Goal: Information Seeking & Learning: Learn about a topic

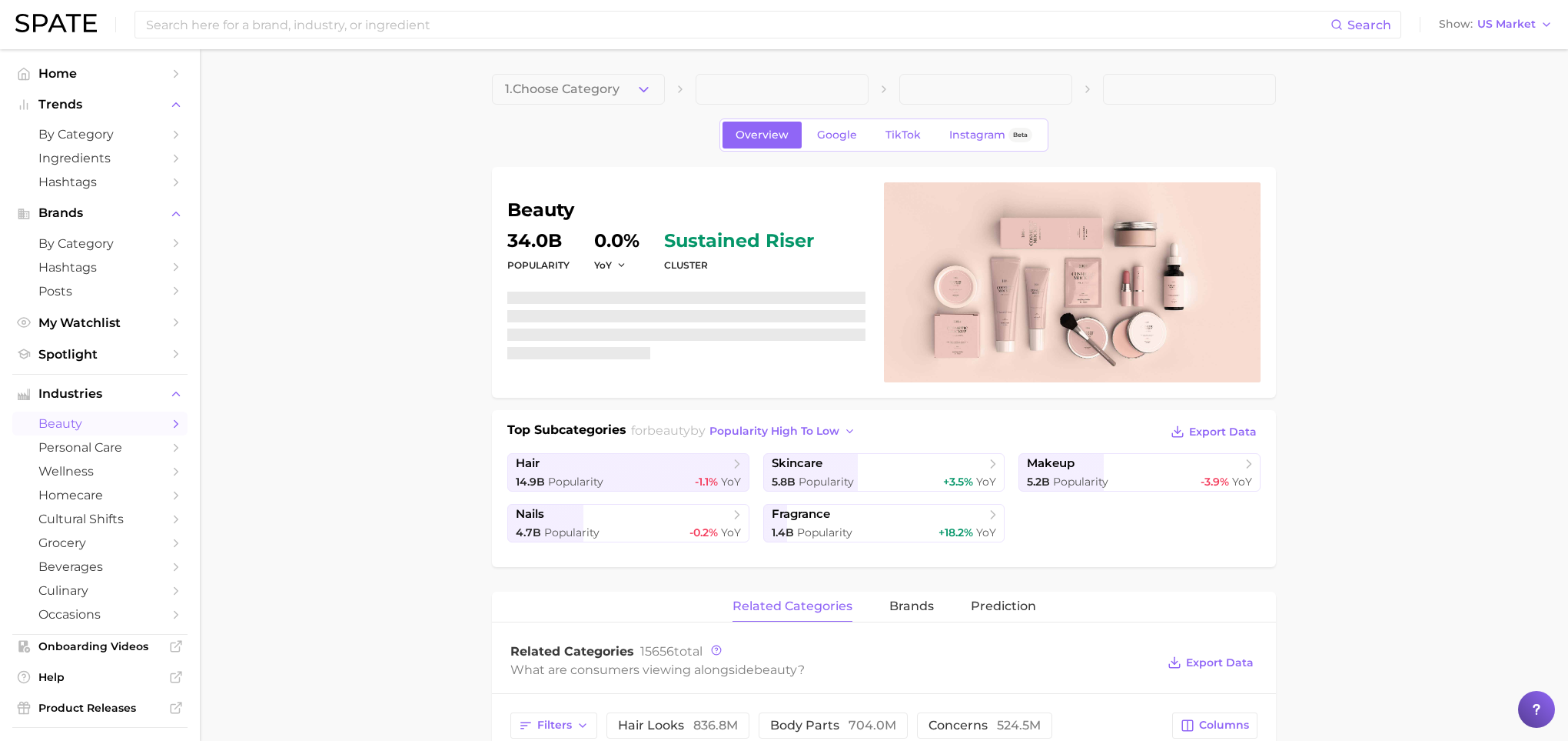
click at [362, 8] on div "Search Show US Market" at bounding box center [784, 25] width 1537 height 49
click at [362, 40] on div "Search Show US Market" at bounding box center [784, 25] width 1537 height 49
click at [362, 26] on input at bounding box center [738, 25] width 1186 height 26
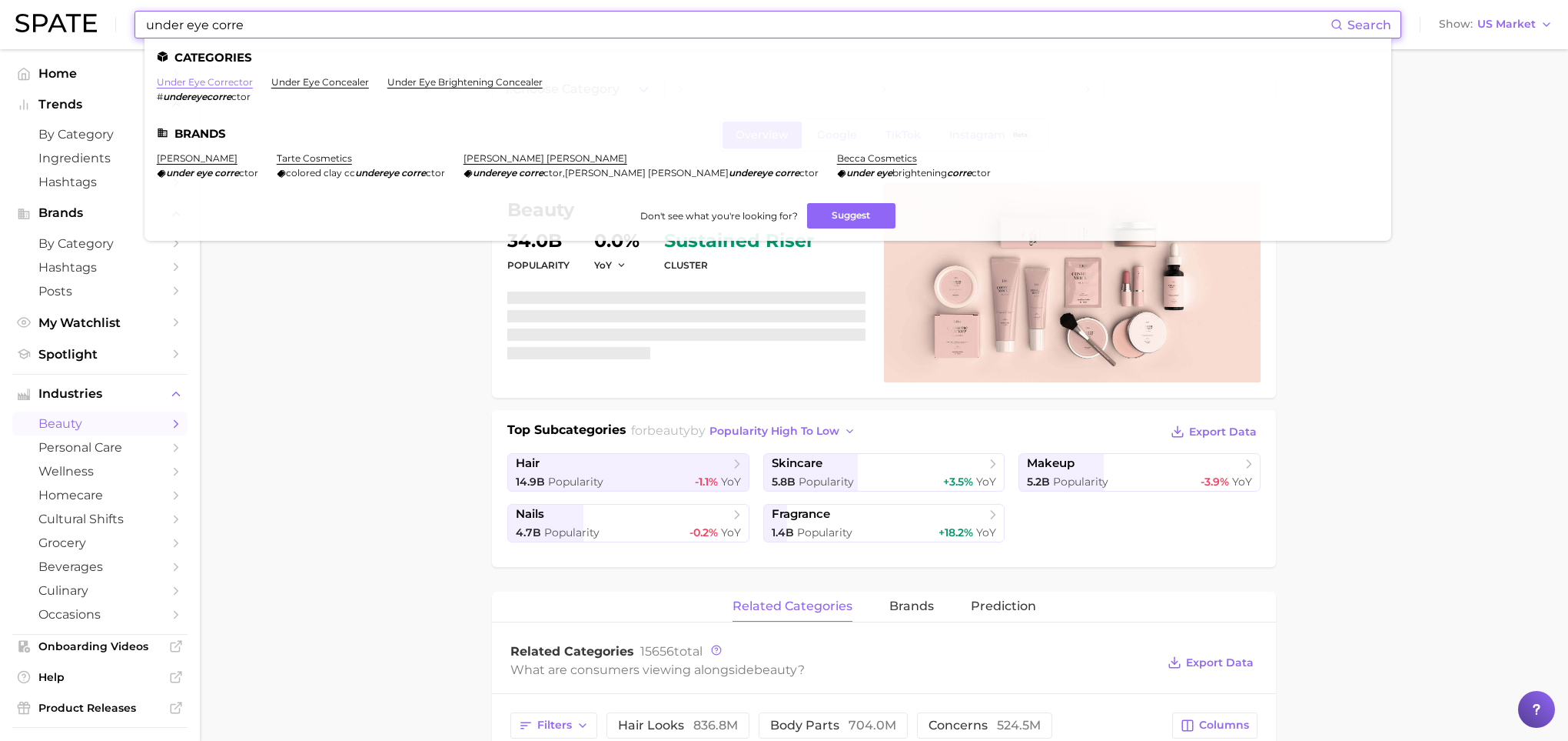
type input "under eye corre"
click at [232, 77] on link "under eye corrector" at bounding box center [205, 82] width 97 height 11
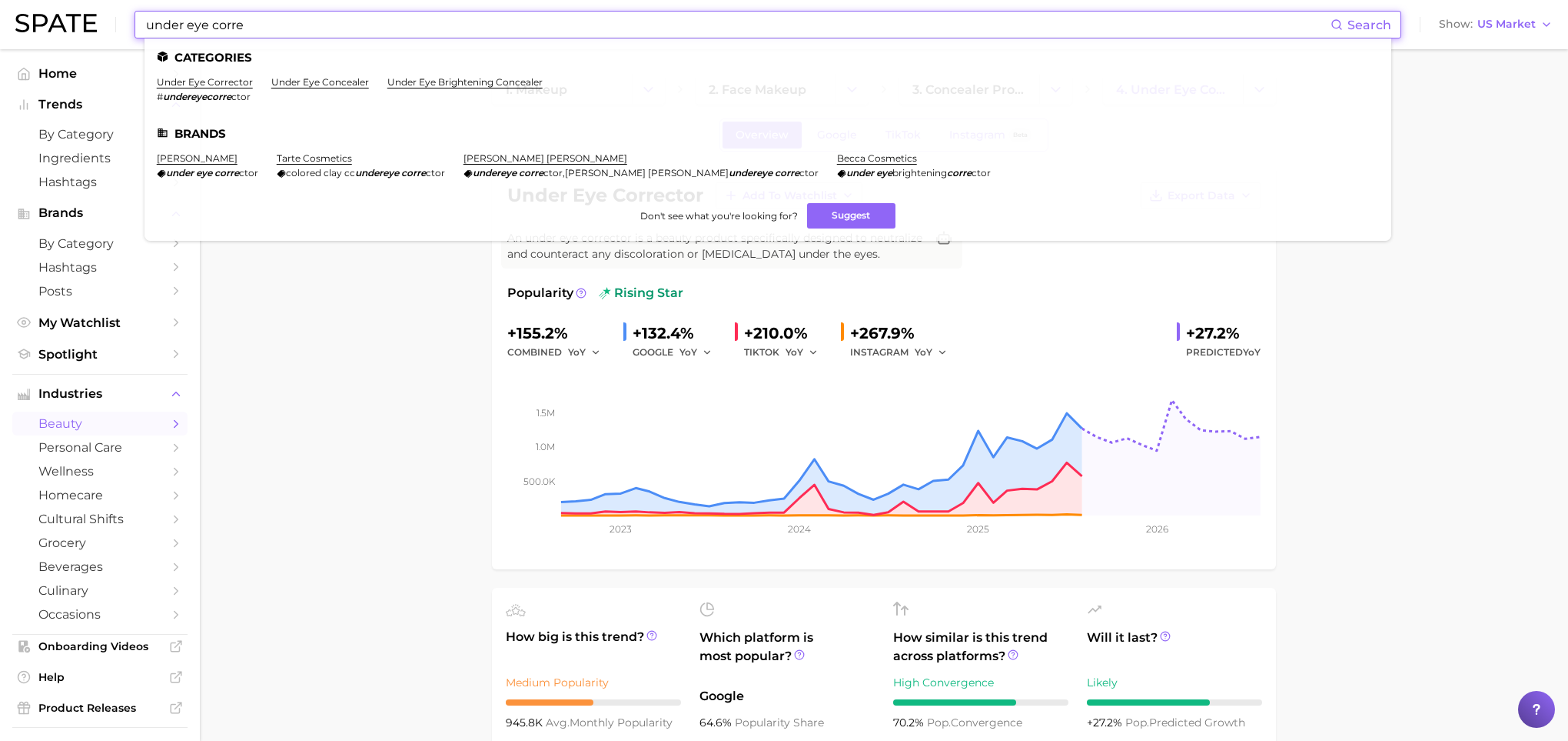
click at [463, 18] on input "under eye corre" at bounding box center [738, 25] width 1186 height 26
drag, startPoint x: 463, startPoint y: 18, endPoint x: -47, endPoint y: -29, distance: 512.2
click at [0, 0] on html "under eye corre Search Categories under eye corrector # undereyecorre ctor unde…" at bounding box center [784, 370] width 1568 height 741
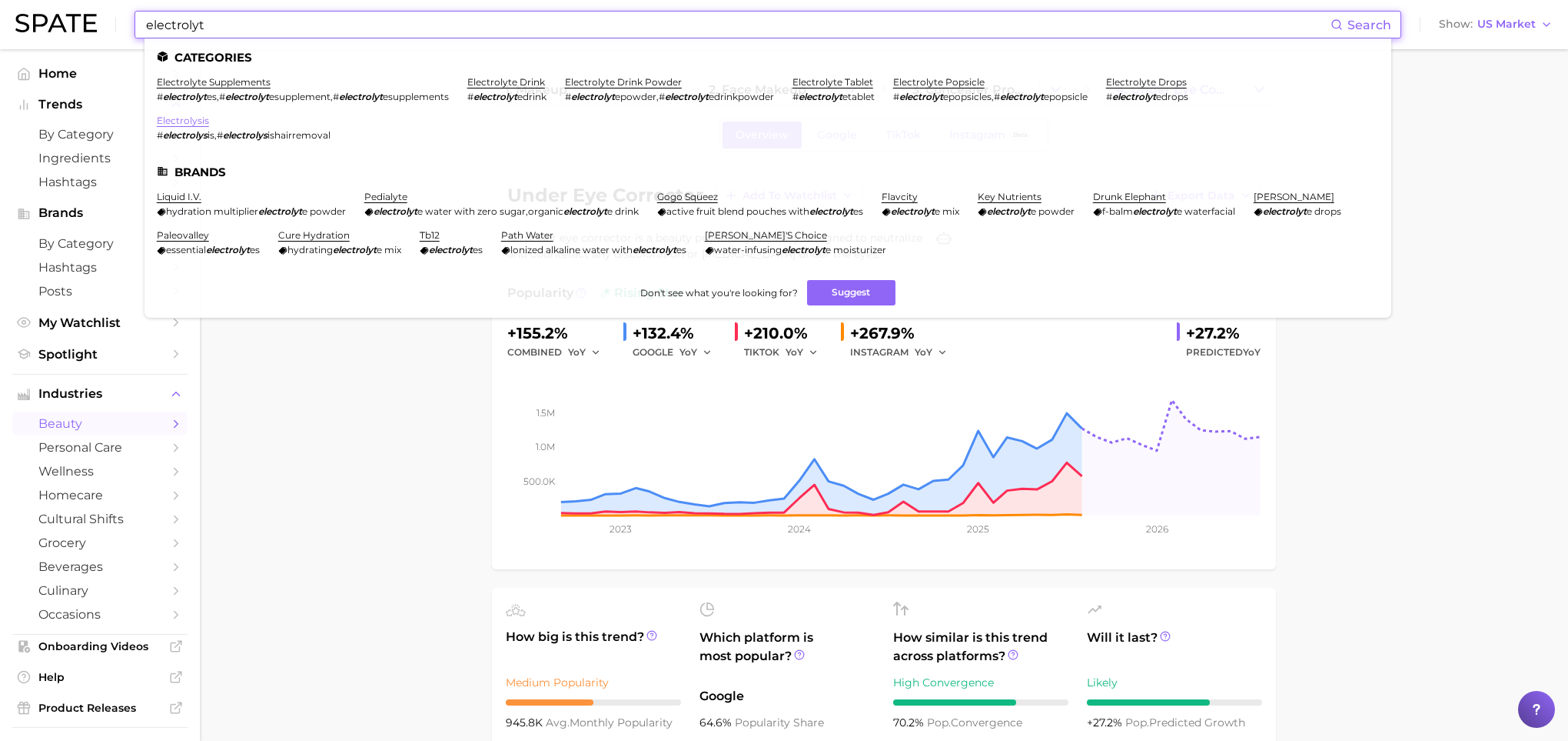
click at [190, 119] on link "electrolysis" at bounding box center [183, 120] width 53 height 11
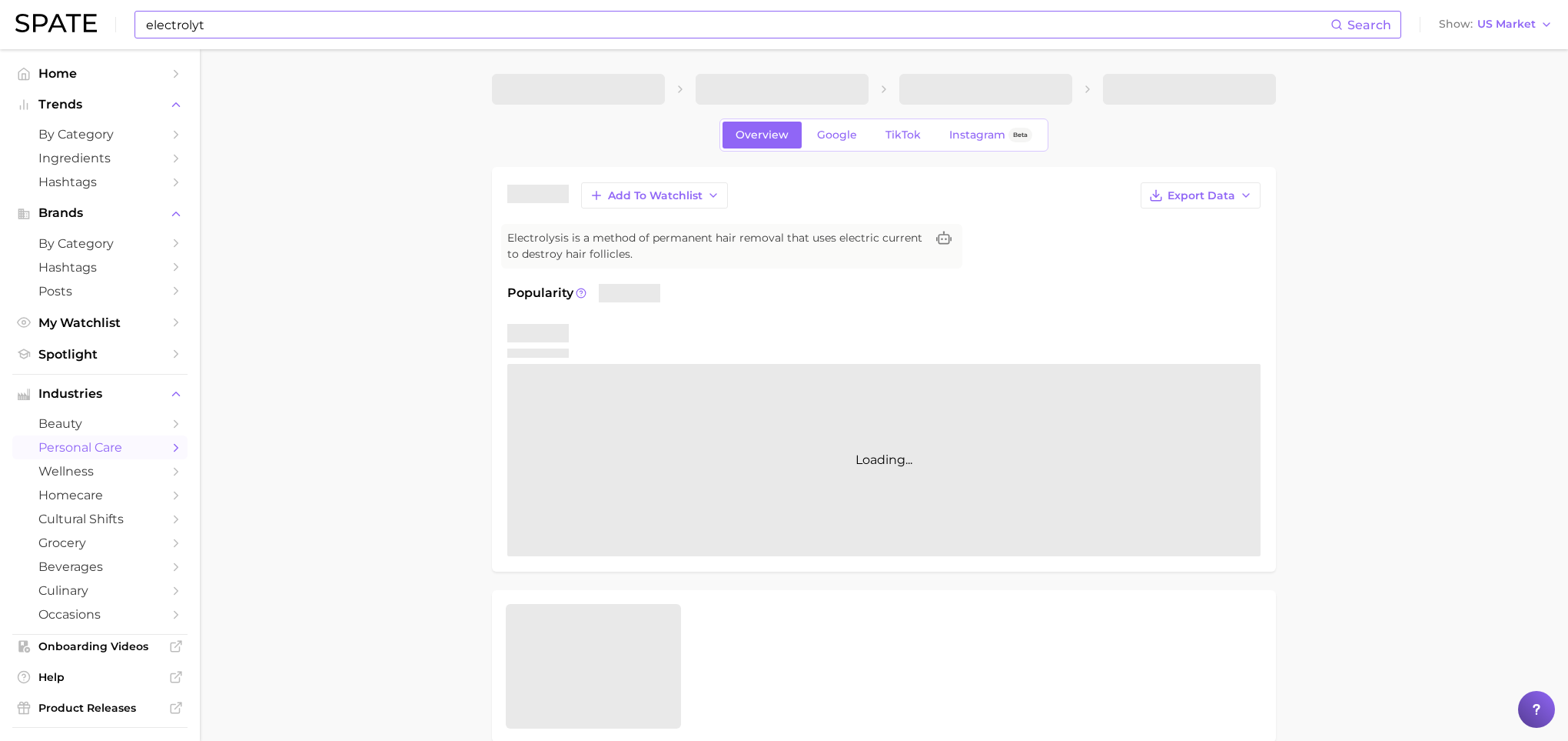
click at [239, 40] on div "electrolyt Search Show US Market" at bounding box center [784, 25] width 1537 height 49
click at [232, 23] on input "electrolyt" at bounding box center [738, 25] width 1186 height 26
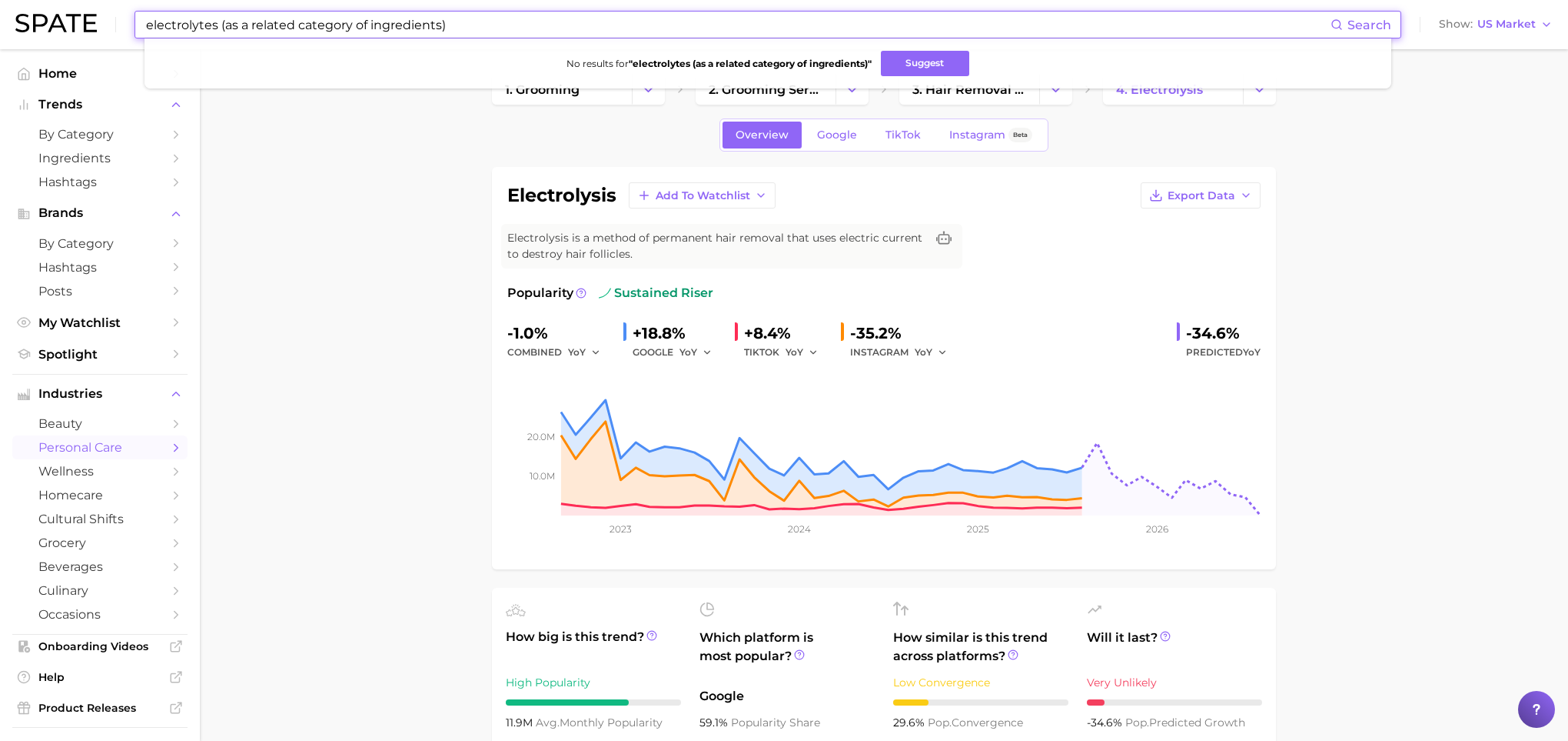
drag, startPoint x: 480, startPoint y: 25, endPoint x: 301, endPoint y: 25, distance: 179.0
click at [301, 25] on input "electrolytes (as a related category of ingredients)" at bounding box center [738, 25] width 1186 height 26
type input "electrolytes (as a related ingredient)"
click at [882, 55] on button "Suggest" at bounding box center [894, 63] width 89 height 25
